Goal: Check status

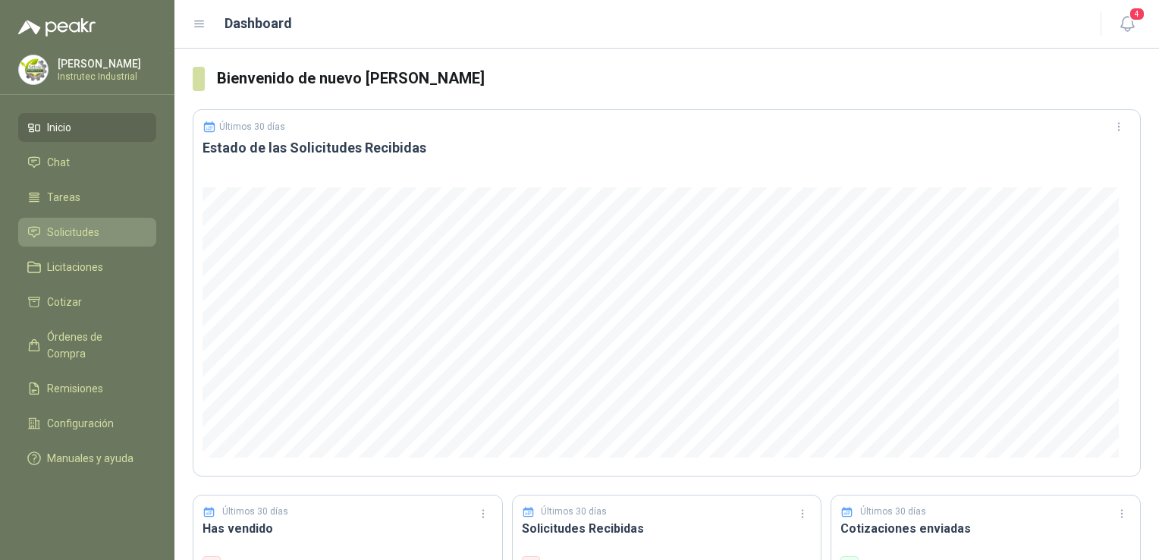
click at [109, 235] on li "Solicitudes" at bounding box center [87, 232] width 120 height 17
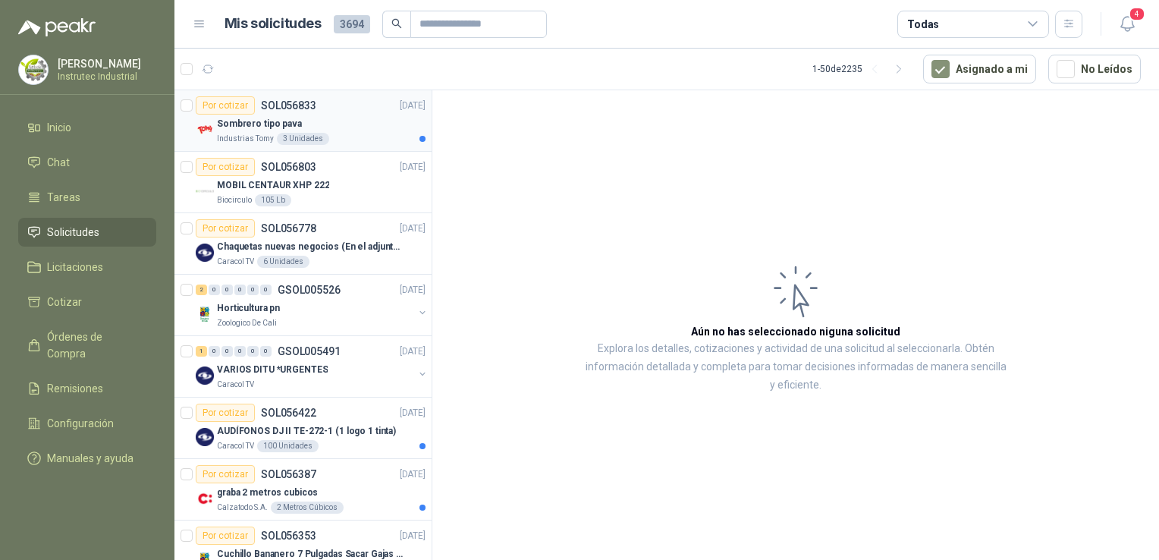
click at [347, 122] on div "Sombrero tipo pava" at bounding box center [321, 124] width 209 height 18
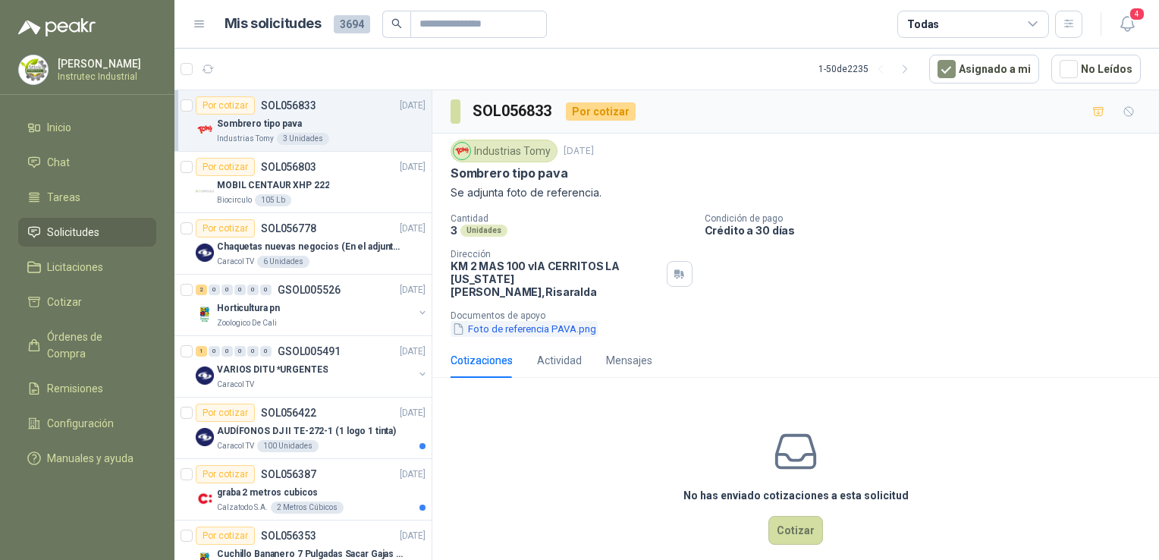
click at [536, 321] on button "Foto de referencia PAVA.png" at bounding box center [524, 329] width 147 height 16
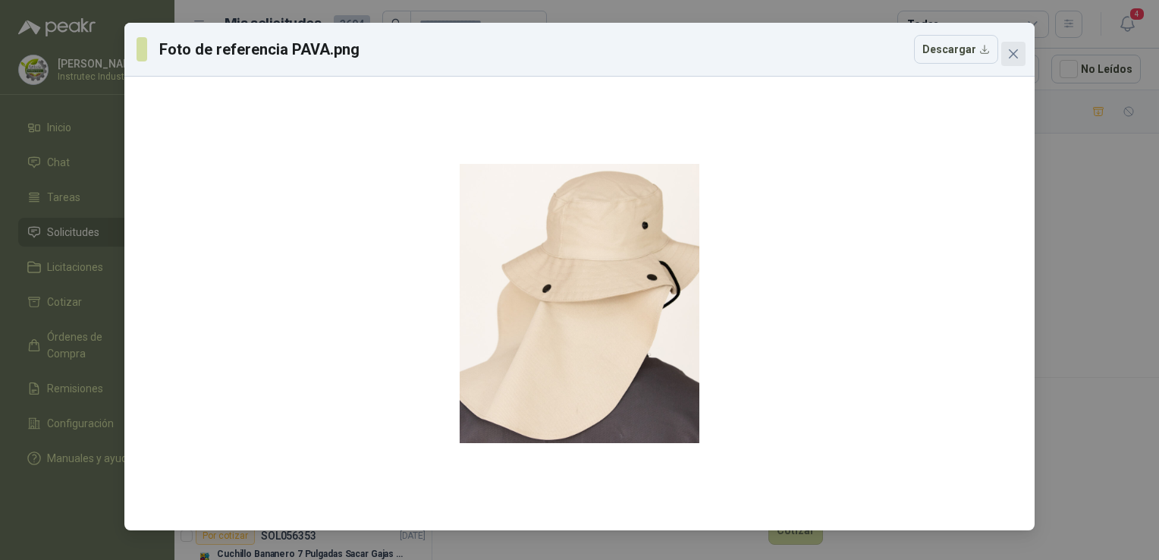
click at [1015, 49] on icon "close" at bounding box center [1014, 54] width 12 height 12
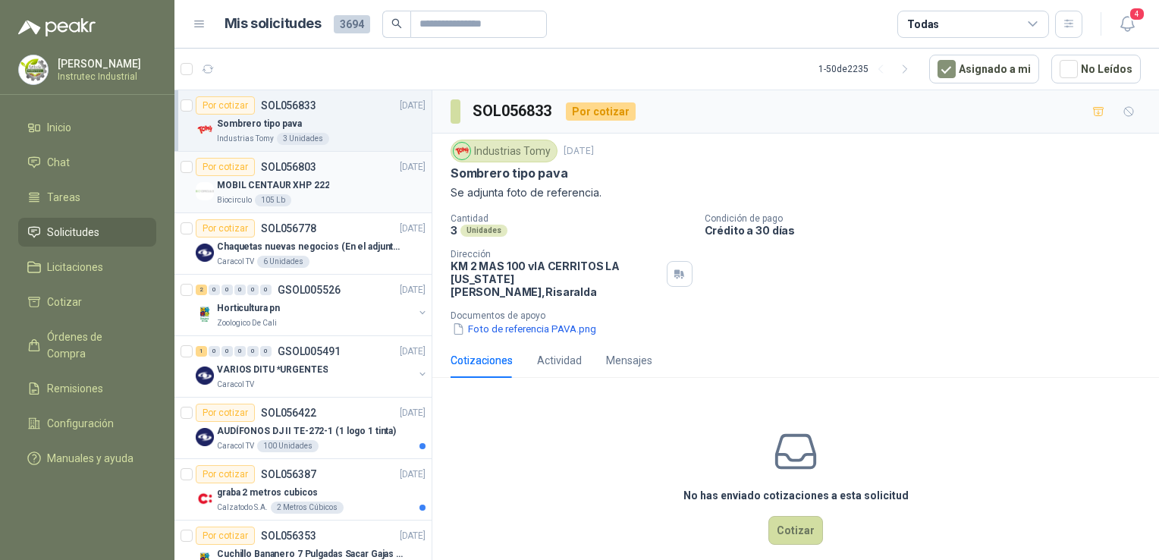
click at [370, 190] on div "MOBIL CENTAUR XHP 222" at bounding box center [321, 185] width 209 height 18
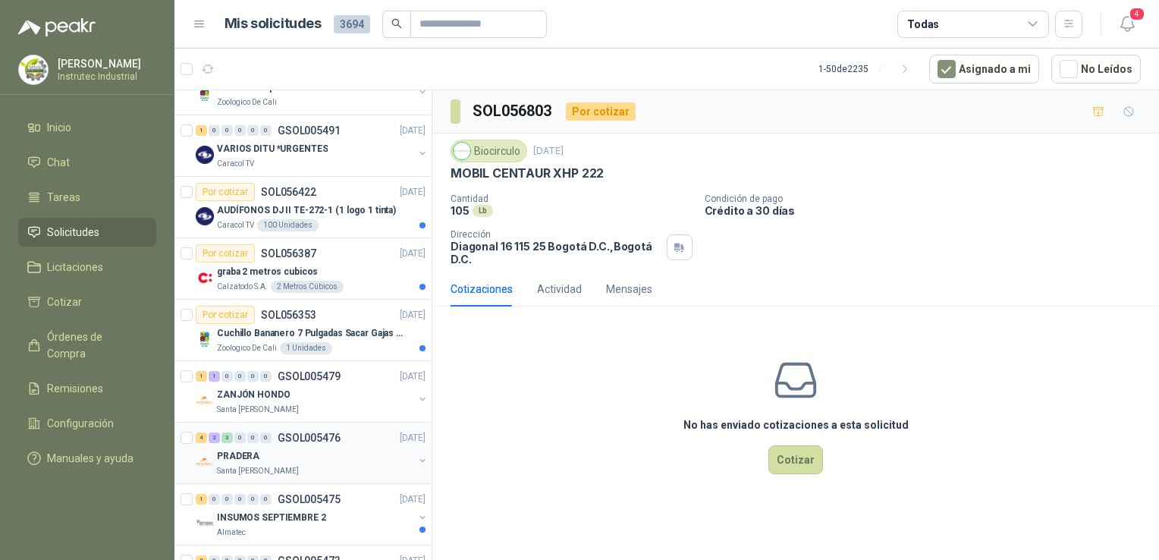
scroll to position [228, 0]
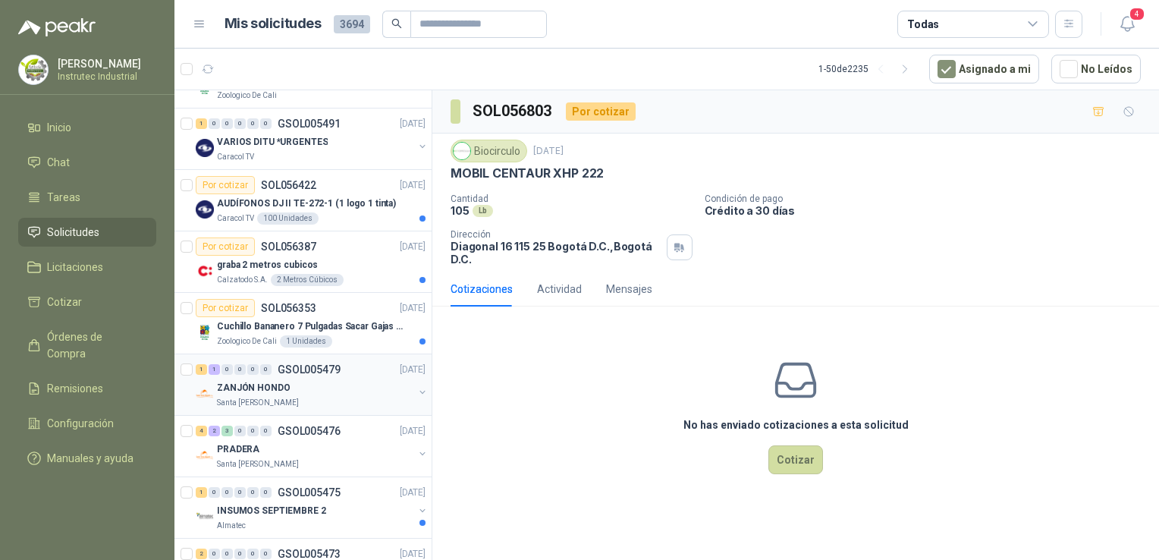
click at [307, 379] on div "ZANJÓN HONDO" at bounding box center [315, 388] width 197 height 18
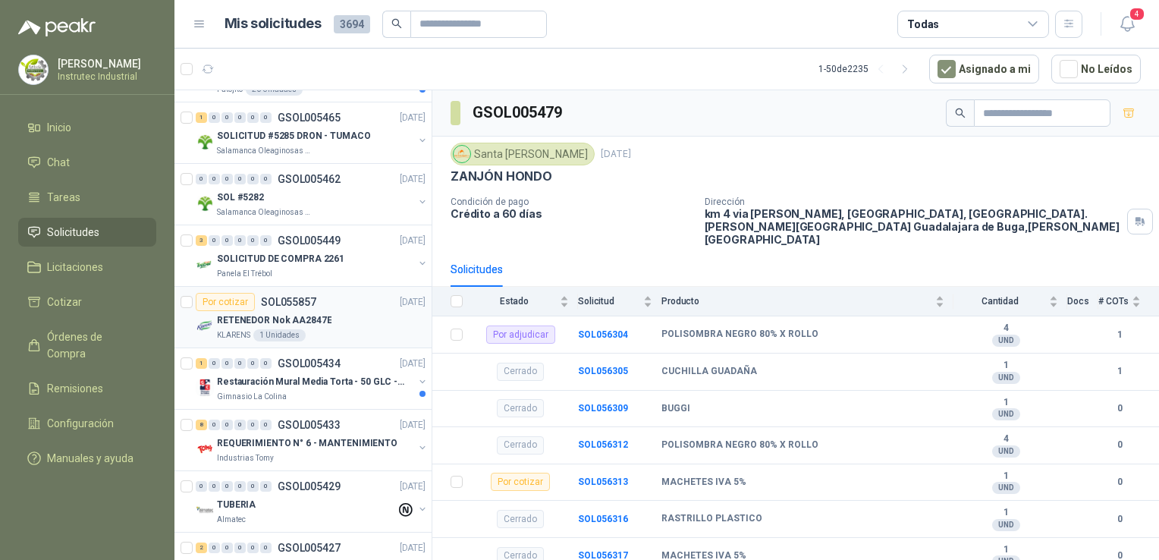
scroll to position [986, 0]
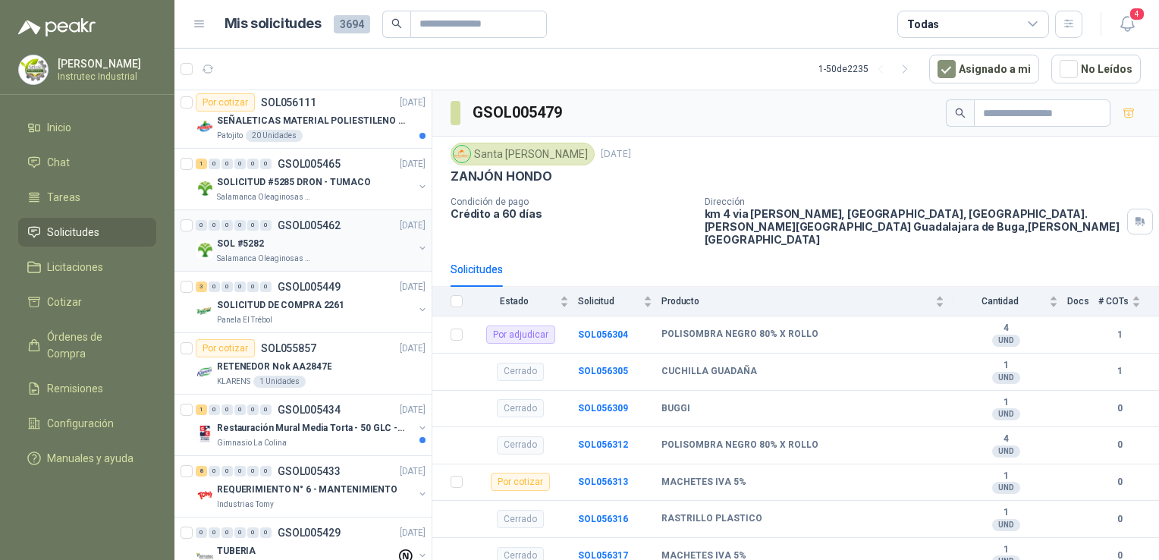
click at [356, 245] on div "SOL #5282" at bounding box center [315, 243] width 197 height 18
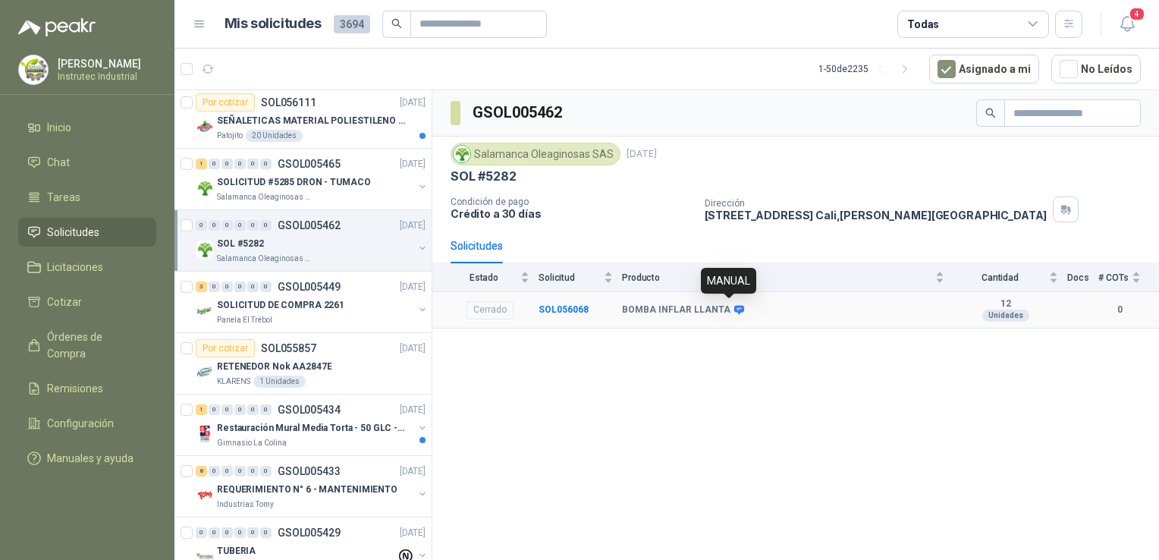
click at [735, 308] on icon at bounding box center [740, 309] width 10 height 9
click at [735, 305] on icon at bounding box center [740, 309] width 10 height 9
click at [735, 306] on icon at bounding box center [740, 309] width 10 height 9
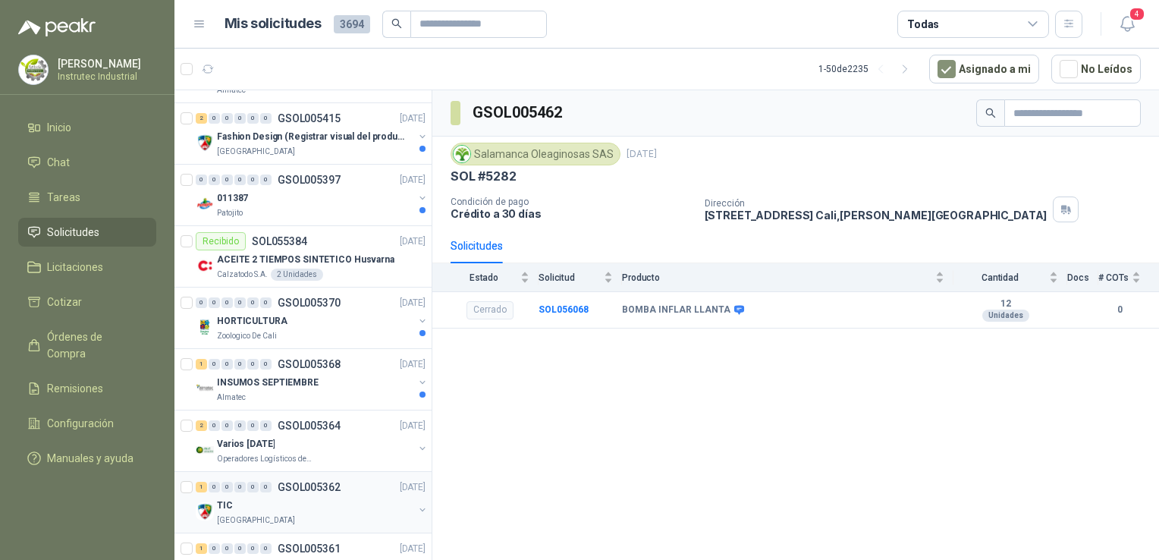
scroll to position [1897, 0]
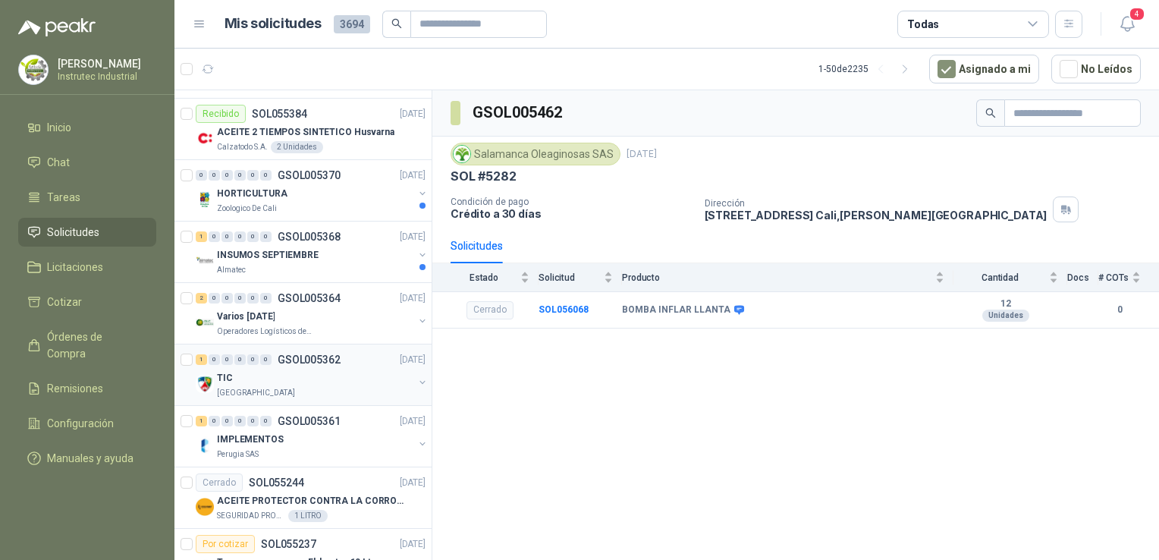
click at [300, 369] on div "TIC" at bounding box center [315, 378] width 197 height 18
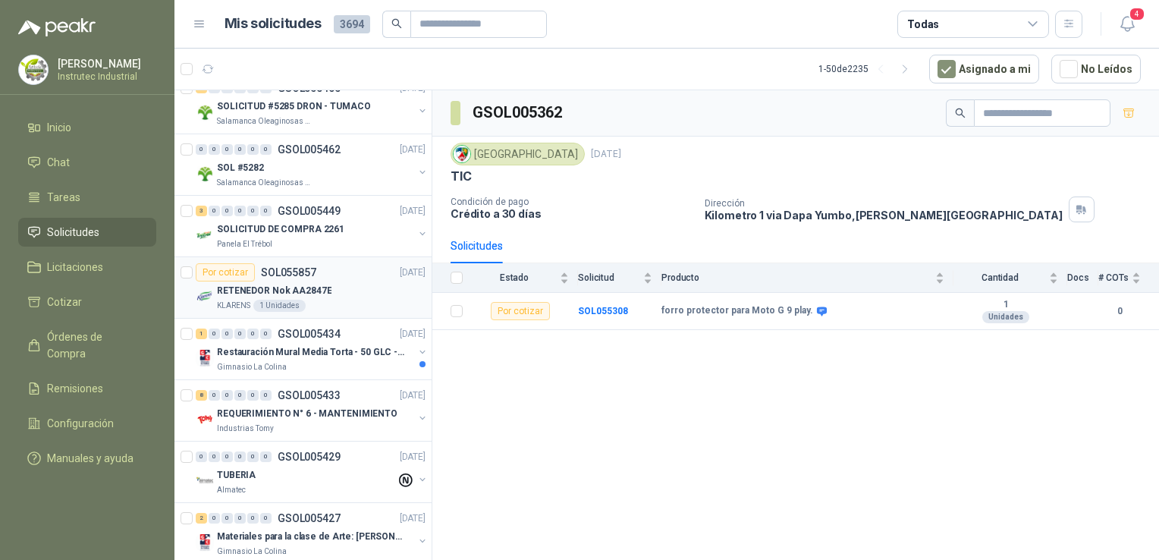
click at [363, 196] on div "Por cotizar SOL056833 [DATE] Sombrero tipo pava Industrias Tomy 3 Unidades Por …" at bounding box center [304, 327] width 258 height 475
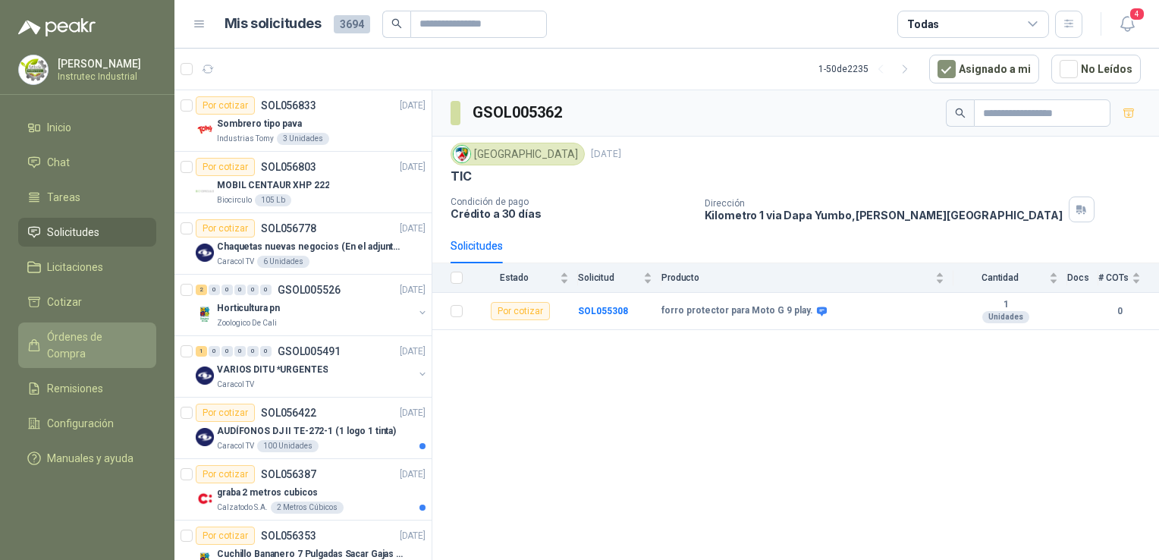
click at [99, 341] on span "Órdenes de Compra" at bounding box center [94, 345] width 95 height 33
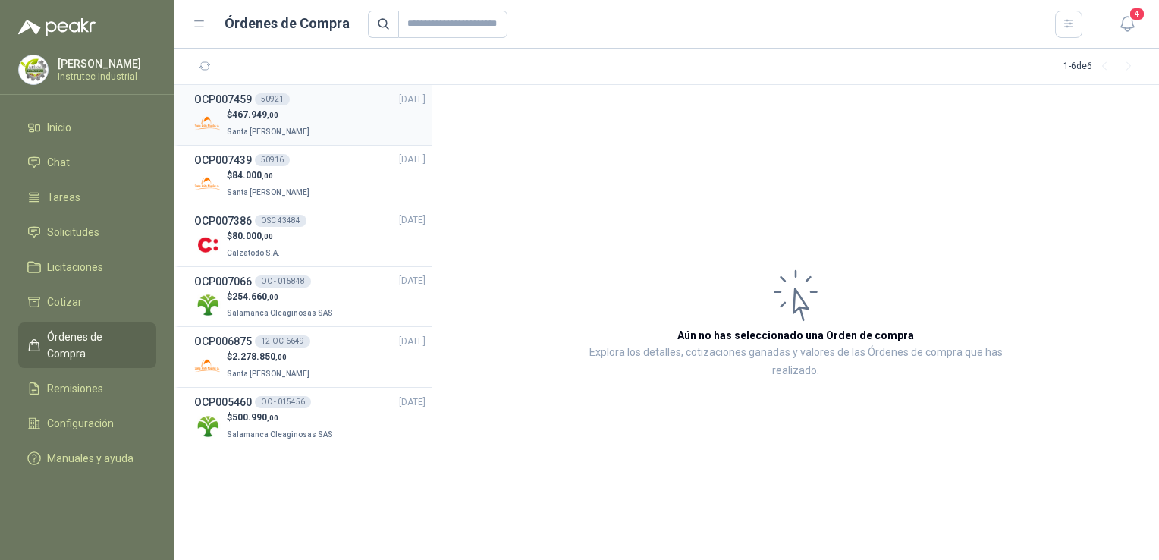
click at [322, 121] on div "$ 467.949 ,00 [GEOGRAPHIC_DATA][PERSON_NAME]" at bounding box center [309, 123] width 231 height 31
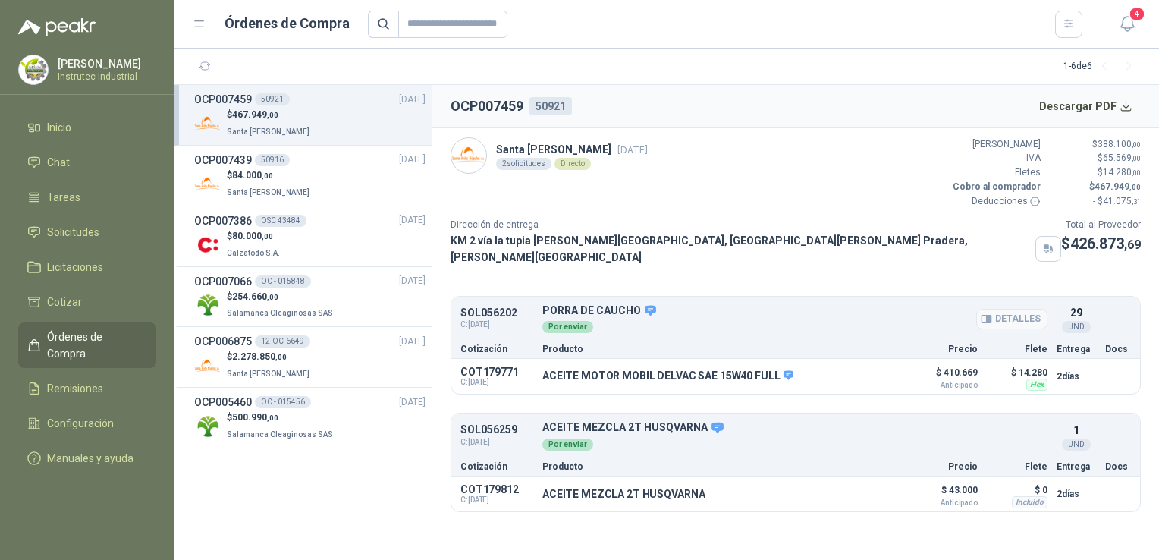
click at [645, 305] on icon at bounding box center [650, 310] width 11 height 11
click at [647, 305] on icon at bounding box center [650, 310] width 11 height 11
click at [338, 194] on div "$ 84.000 ,00 Santa [PERSON_NAME]" at bounding box center [309, 183] width 231 height 31
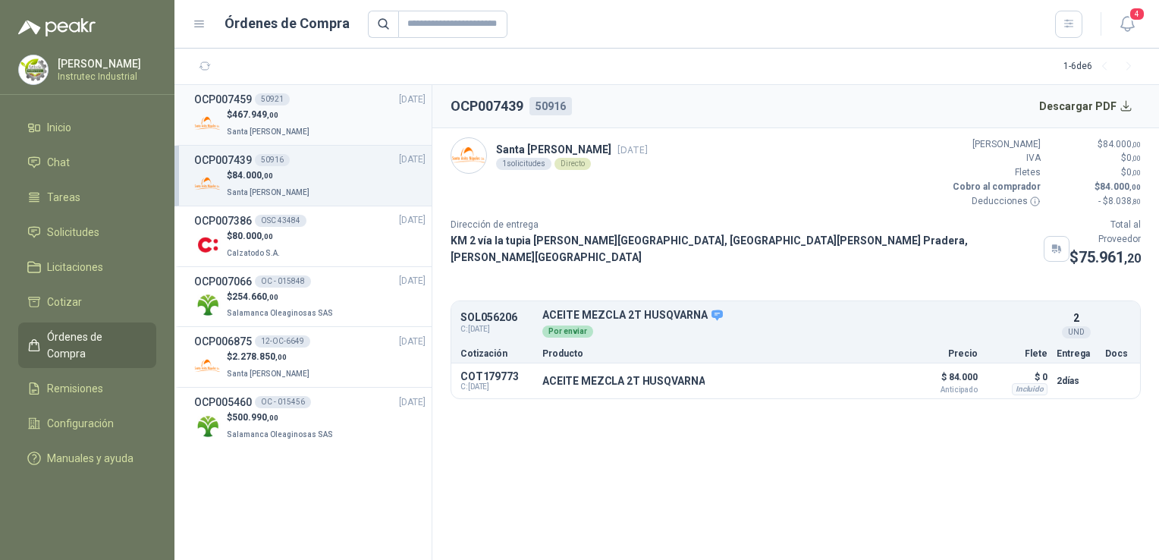
click at [349, 125] on div "$ 467.949 ,00 [GEOGRAPHIC_DATA][PERSON_NAME]" at bounding box center [309, 123] width 231 height 31
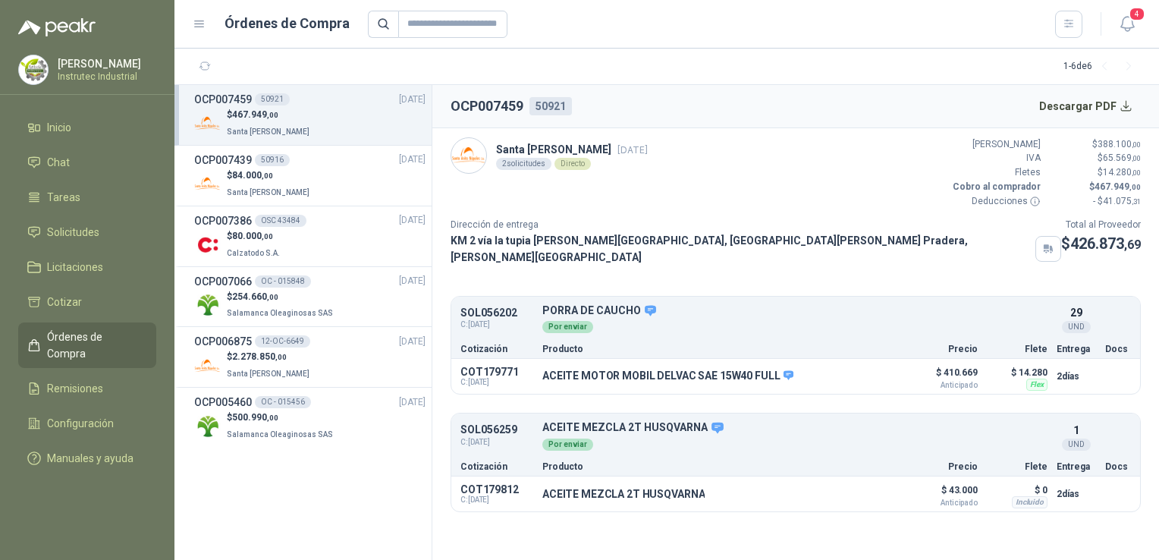
click at [340, 123] on div "$ 467.949 ,00 [GEOGRAPHIC_DATA][PERSON_NAME]" at bounding box center [309, 123] width 231 height 31
click at [1012, 309] on button "Detalles" at bounding box center [1012, 319] width 71 height 20
click at [1010, 311] on button "Detalles" at bounding box center [1012, 319] width 71 height 20
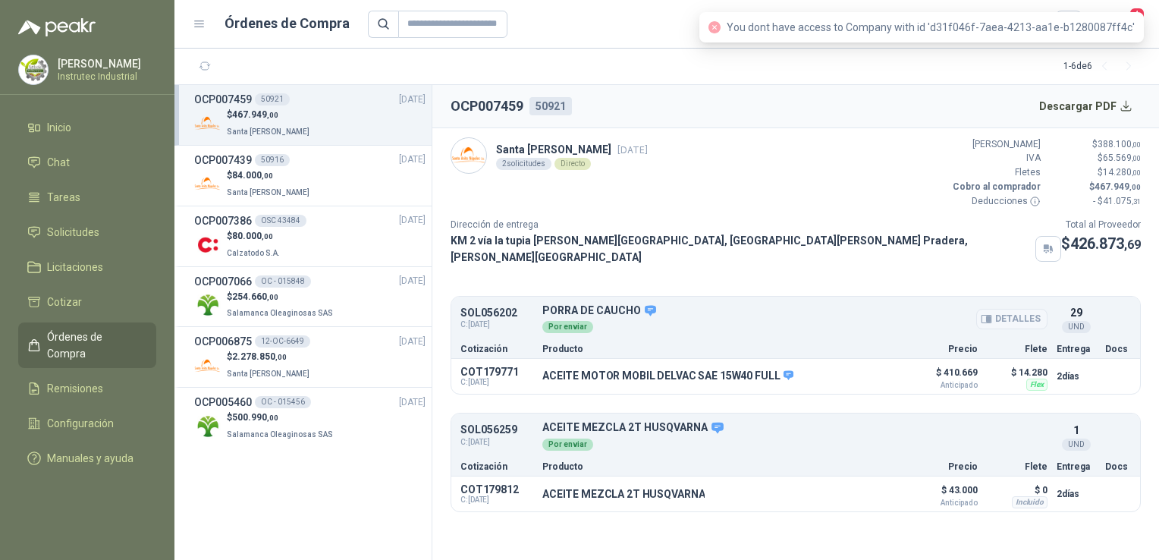
click at [1024, 309] on button "Detalles" at bounding box center [1012, 319] width 71 height 20
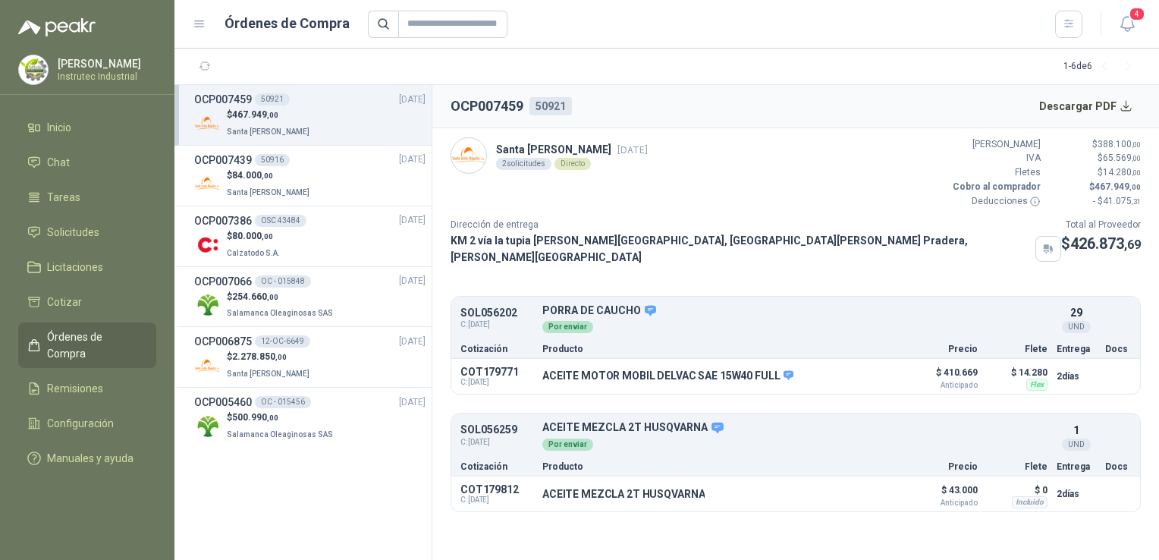
click at [514, 307] on p "SOL056202" at bounding box center [497, 312] width 73 height 11
click at [499, 307] on p "SOL056202" at bounding box center [497, 312] width 73 height 11
click at [690, 345] on p "Producto" at bounding box center [718, 349] width 351 height 9
drag, startPoint x: 716, startPoint y: 322, endPoint x: 760, endPoint y: 308, distance: 45.6
click at [751, 317] on div "Por enviar" at bounding box center [795, 325] width 505 height 17
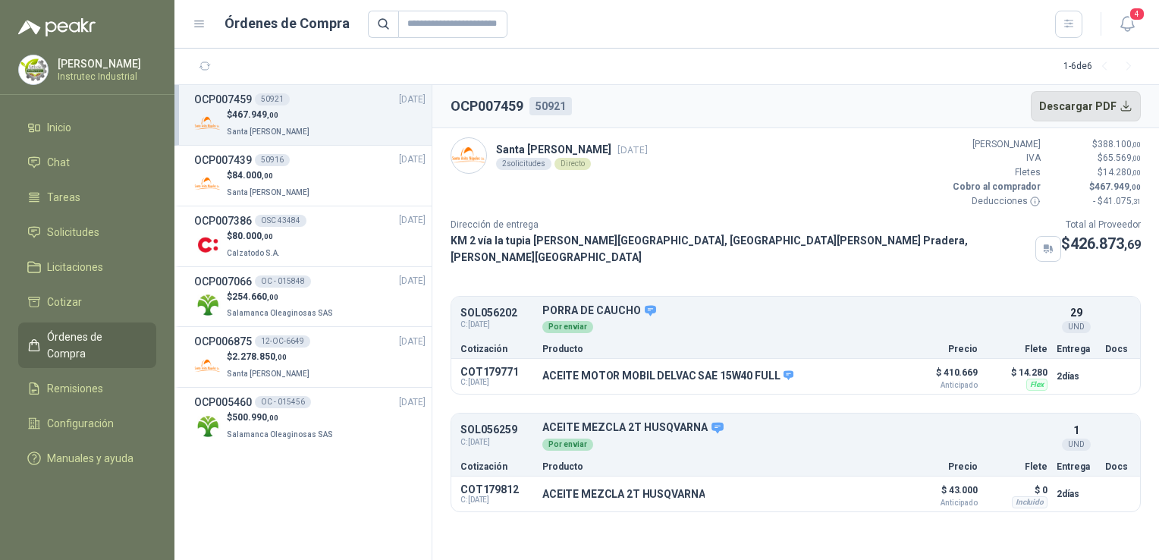
click at [1105, 102] on button "Descargar PDF" at bounding box center [1086, 106] width 111 height 30
drag, startPoint x: 691, startPoint y: 308, endPoint x: 978, endPoint y: 290, distance: 288.2
click at [978, 297] on div "SOL056202 C: [DATE] PORRA DE CAUCHO Detalles Por enviar 29 UND  Cotización Pr…" at bounding box center [795, 328] width 689 height 63
click at [895, 317] on div "Por enviar" at bounding box center [795, 325] width 505 height 17
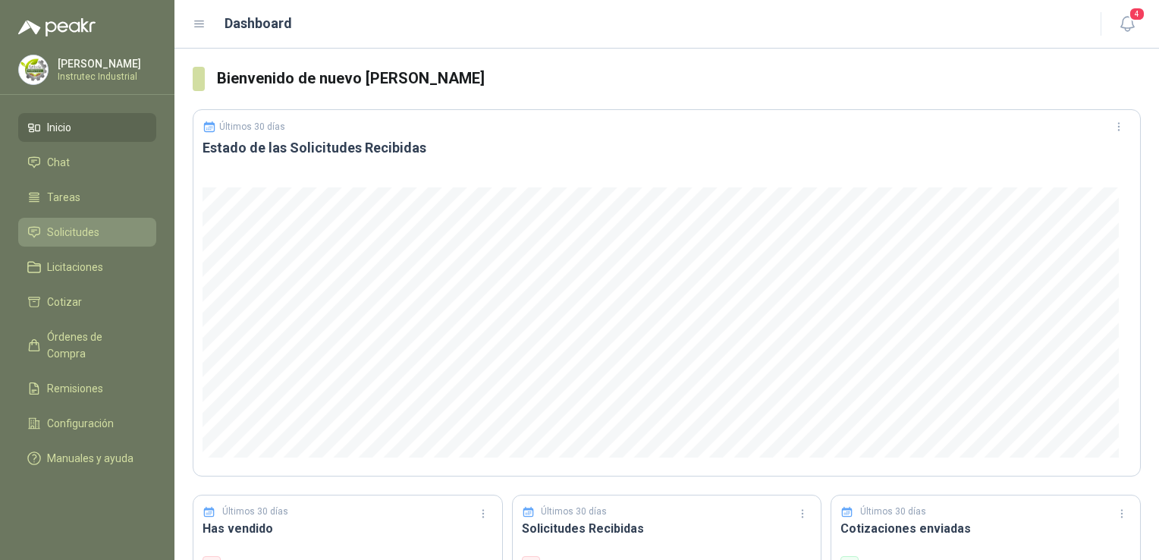
click at [147, 228] on link "Solicitudes" at bounding box center [87, 232] width 138 height 29
